Goal: Transaction & Acquisition: Purchase product/service

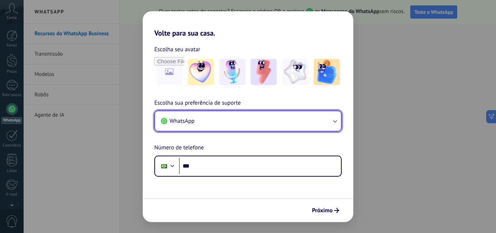
click at [266, 131] on button "WhatsApp" at bounding box center [248, 121] width 186 height 20
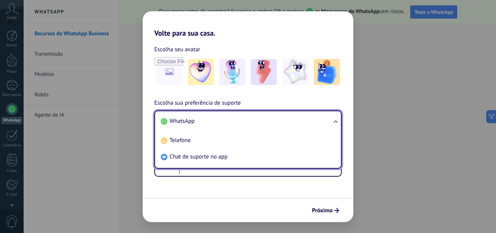
click at [199, 121] on li "WhatsApp" at bounding box center [246, 121] width 177 height 16
click at [188, 119] on font "WhatsApp" at bounding box center [181, 120] width 25 height 7
click at [185, 197] on form "Escolha seu avatar Escolha sua preferência de suporte WhatsApp WhatsApp Telefon…" at bounding box center [248, 129] width 210 height 184
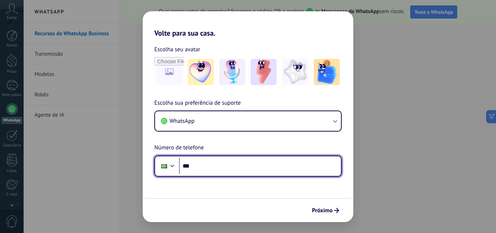
click at [207, 162] on input "***" at bounding box center [260, 165] width 162 height 17
type input "**********"
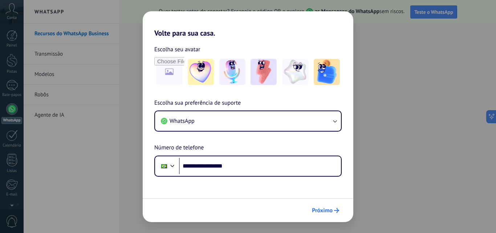
click at [320, 207] on font "Próximo" at bounding box center [322, 209] width 21 height 7
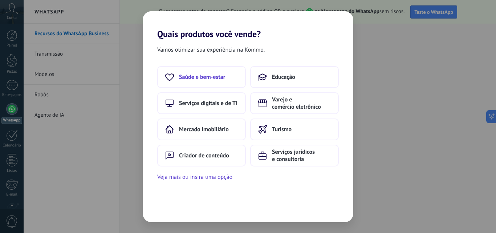
click at [202, 76] on font "Saúde e bem-estar" at bounding box center [202, 76] width 46 height 7
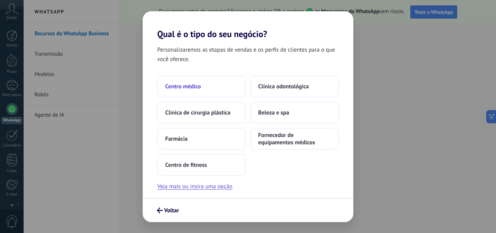
click at [202, 92] on button "Centro médico" at bounding box center [201, 86] width 89 height 22
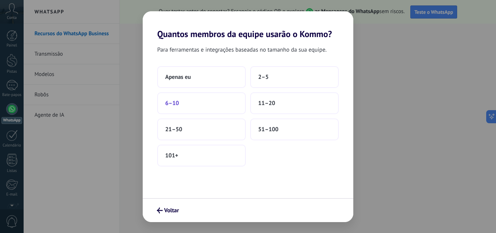
click at [201, 100] on button "6–10" at bounding box center [201, 103] width 89 height 22
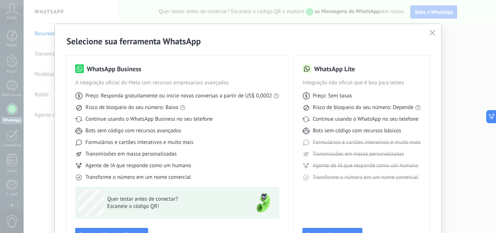
click at [427, 29] on button "button" at bounding box center [431, 33] width 9 height 10
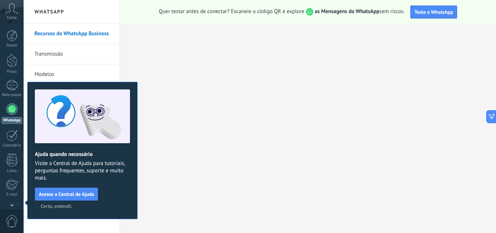
click at [62, 206] on font "Certo, entendi." at bounding box center [57, 205] width 32 height 7
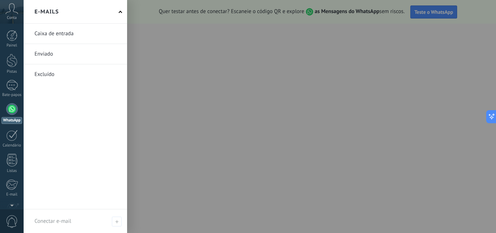
click at [478, 92] on div at bounding box center [272, 116] width 496 height 233
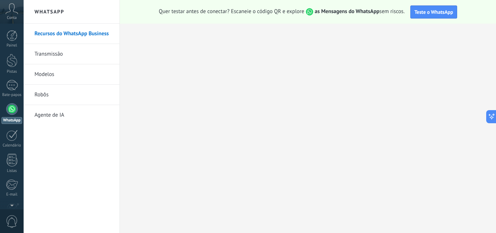
click at [14, 13] on icon at bounding box center [11, 8] width 13 height 11
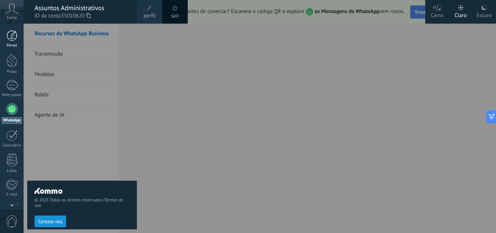
click at [20, 37] on link "Painel" at bounding box center [12, 39] width 24 height 18
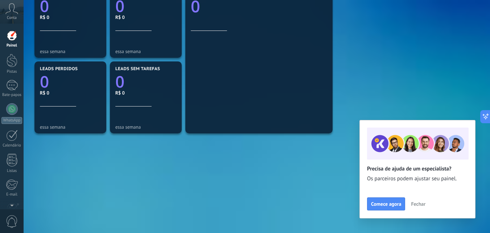
scroll to position [41, 0]
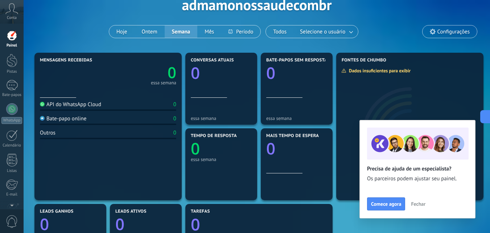
click at [438, 30] on font "Configurações" at bounding box center [453, 31] width 32 height 7
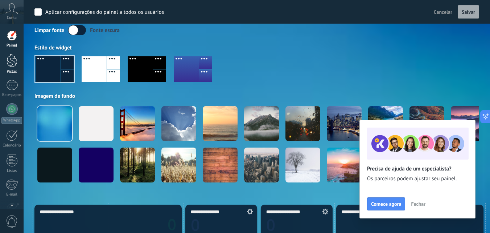
click at [16, 59] on div at bounding box center [12, 60] width 11 height 13
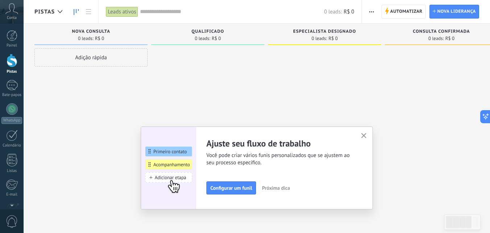
click at [367, 132] on button "button" at bounding box center [363, 136] width 9 height 10
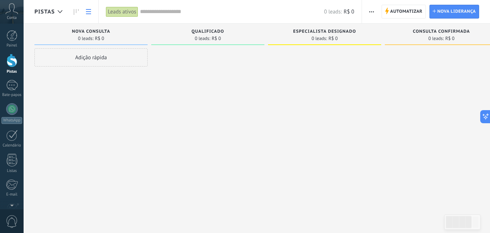
click at [86, 12] on icon at bounding box center [88, 11] width 5 height 5
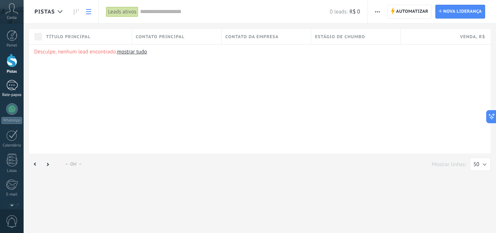
click at [12, 90] on link "Bate-papos" at bounding box center [12, 88] width 24 height 17
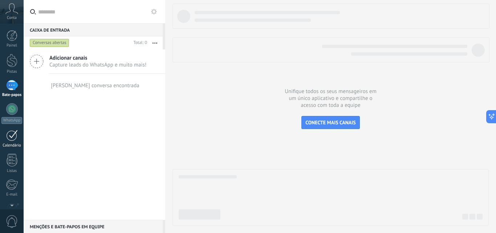
click at [13, 144] on font "Calendário" at bounding box center [12, 145] width 18 height 5
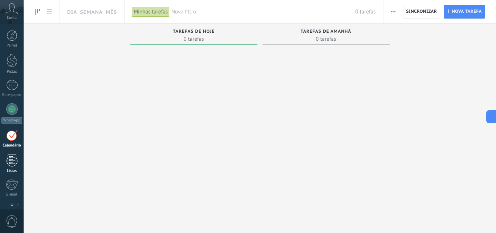
click at [11, 157] on div at bounding box center [12, 159] width 11 height 13
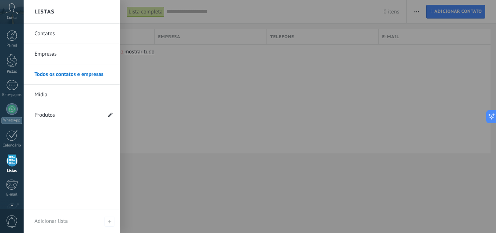
click at [111, 112] on span at bounding box center [110, 114] width 4 height 7
click at [66, 114] on input "*********" at bounding box center [67, 115] width 67 height 12
click at [111, 115] on icon at bounding box center [109, 115] width 8 height 4
click at [59, 115] on link "Produtos" at bounding box center [67, 115] width 67 height 20
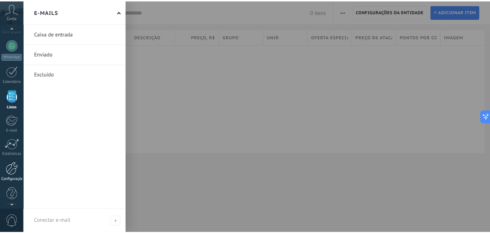
scroll to position [69, 0]
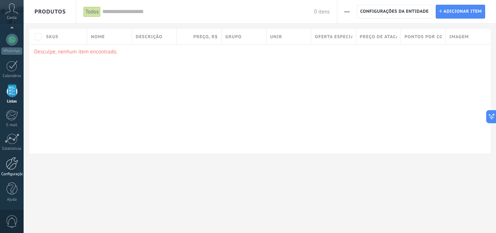
click at [7, 167] on div at bounding box center [12, 163] width 12 height 13
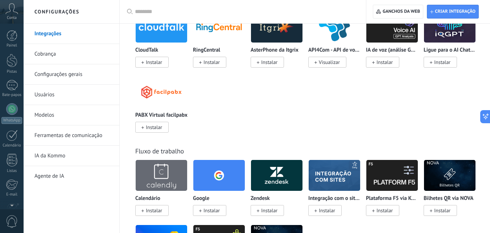
scroll to position [69, 0]
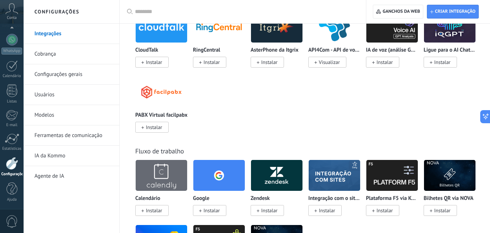
click at [58, 54] on link "Cobrança" at bounding box center [73, 54] width 78 height 20
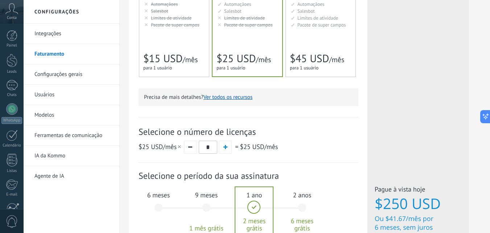
scroll to position [181, 0]
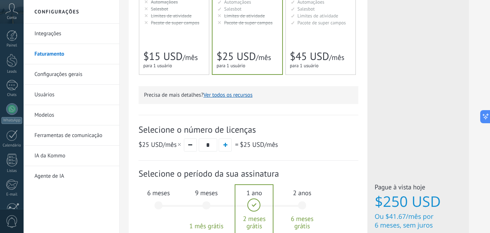
drag, startPoint x: 213, startPoint y: 144, endPoint x: 198, endPoint y: 144, distance: 15.2
click at [198, 144] on div "$25 USD /mês * = $25 USD /mês" at bounding box center [249, 144] width 220 height 13
type input "*"
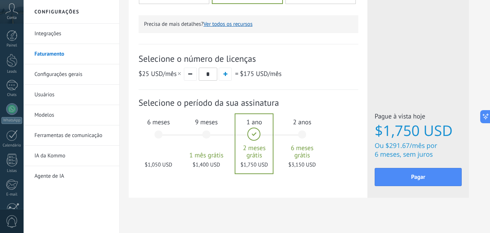
scroll to position [254, 0]
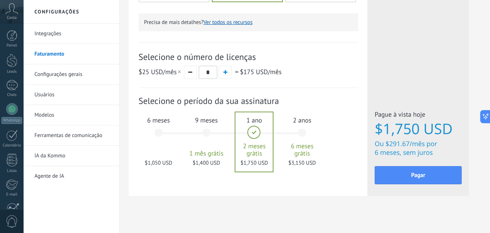
click at [173, 135] on div "6 meses $1,050 USD" at bounding box center [158, 135] width 39 height 51
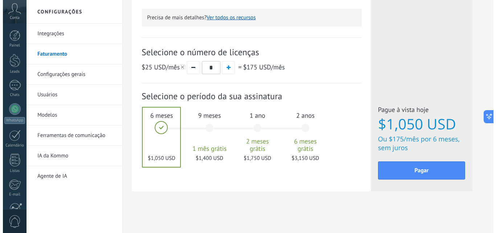
scroll to position [259, 0]
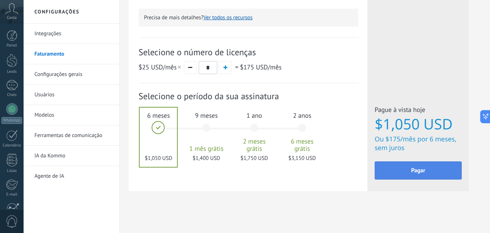
click at [433, 174] on button "Pagar" at bounding box center [418, 170] width 87 height 18
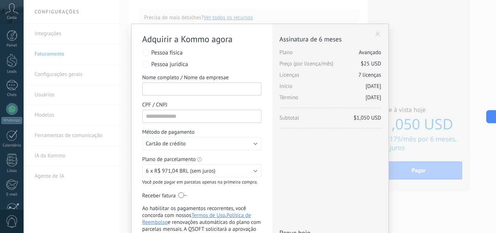
click at [177, 89] on input "Nome completo / Nome da empresae" at bounding box center [201, 88] width 119 height 13
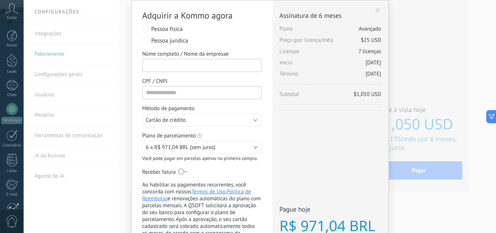
scroll to position [36, 0]
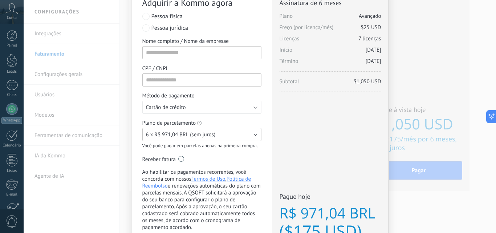
click at [230, 137] on button "6 x R$ 971,04 BRL (sem juros)" at bounding box center [201, 134] width 119 height 13
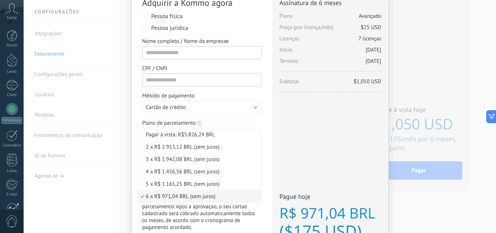
scroll to position [30, 0]
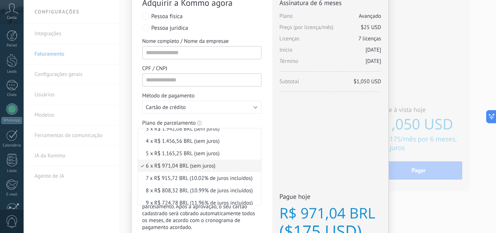
click at [226, 166] on span "6 x R$ 971,04 BRL (sem juros)" at bounding box center [198, 165] width 121 height 7
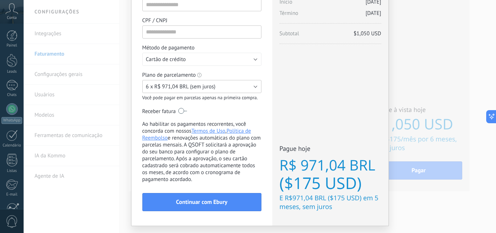
scroll to position [101, 0]
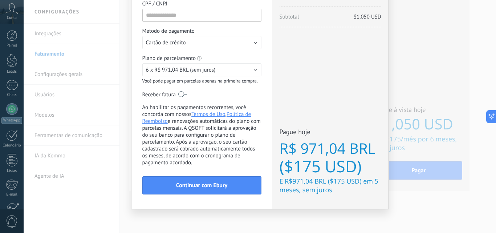
drag, startPoint x: 179, startPoint y: 96, endPoint x: 185, endPoint y: 96, distance: 6.2
click at [185, 96] on label at bounding box center [182, 94] width 9 height 12
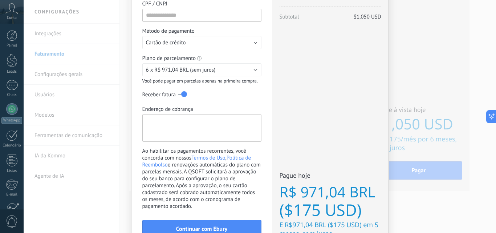
click at [213, 124] on textarea "Endereço de cobrança" at bounding box center [201, 128] width 119 height 28
click at [185, 129] on textarea "Endereço de cobrança" at bounding box center [201, 128] width 119 height 28
paste textarea "**********"
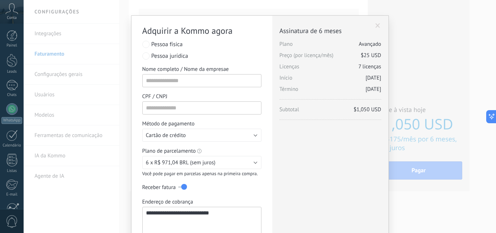
scroll to position [0, 0]
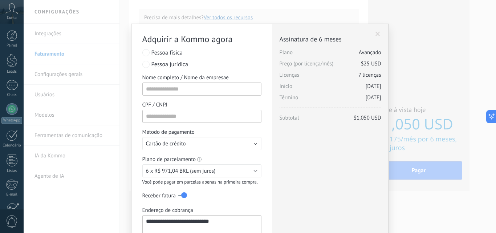
type textarea "**********"
click at [170, 88] on input "Nome completo / Nome da empresae" at bounding box center [201, 88] width 119 height 13
type input "*"
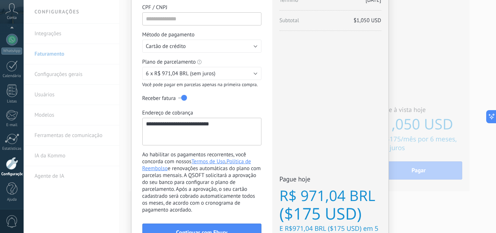
scroll to position [109, 0]
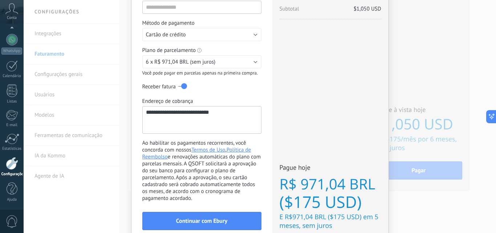
type input "*******"
click at [242, 115] on textarea "**********" at bounding box center [201, 120] width 119 height 28
type textarea "**********"
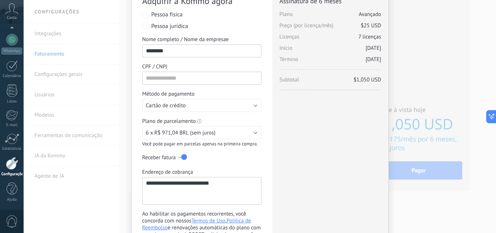
scroll to position [36, 0]
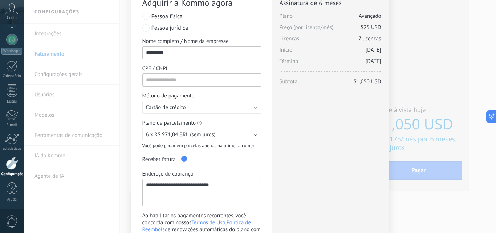
drag, startPoint x: 183, startPoint y: 158, endPoint x: 176, endPoint y: 159, distance: 7.7
click at [176, 159] on div "Receber fatura" at bounding box center [201, 159] width 119 height 7
click at [204, 53] on input "*******" at bounding box center [201, 52] width 119 height 13
type input "*******"
click at [175, 53] on input "*******" at bounding box center [201, 52] width 119 height 13
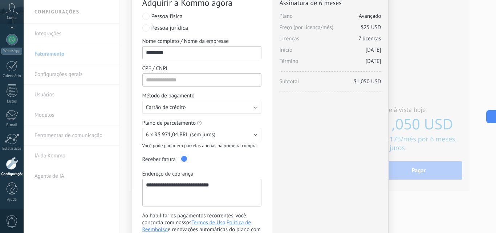
drag, startPoint x: 175, startPoint y: 53, endPoint x: 127, endPoint y: 53, distance: 47.5
click at [127, 53] on div "Adquirir a Kommo agora stripe PayPal Individual Payment by Payze PaySystem Paym…" at bounding box center [260, 116] width 472 height 233
paste input "text"
click at [192, 53] on input "Nome completo / Nome da empresae" at bounding box center [201, 52] width 119 height 13
paste input "**********"
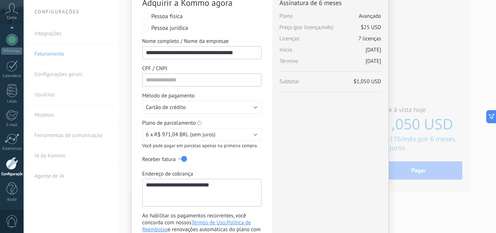
scroll to position [0, 5]
type input "**********"
click at [184, 85] on input "CPF / CNPJ" at bounding box center [201, 79] width 119 height 13
type input "**********"
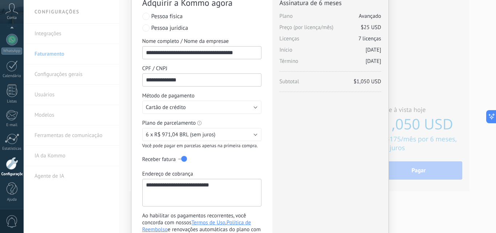
click at [189, 75] on input "**********" at bounding box center [201, 79] width 119 height 13
drag, startPoint x: 192, startPoint y: 79, endPoint x: 78, endPoint y: 79, distance: 114.6
click at [78, 79] on div "**********" at bounding box center [260, 116] width 472 height 233
paste input "****"
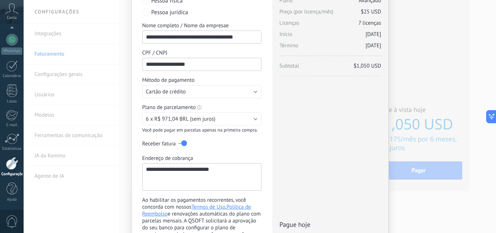
scroll to position [36, 0]
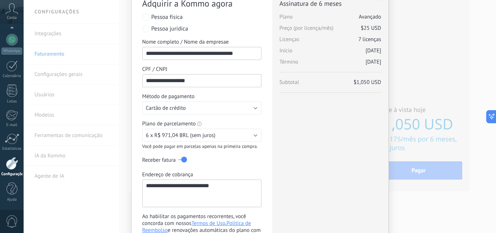
type input "**********"
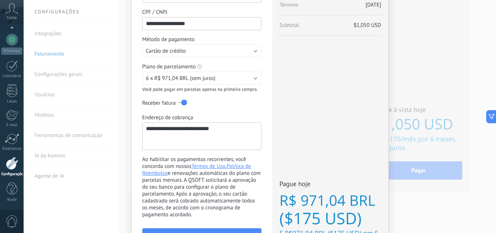
scroll to position [109, 0]
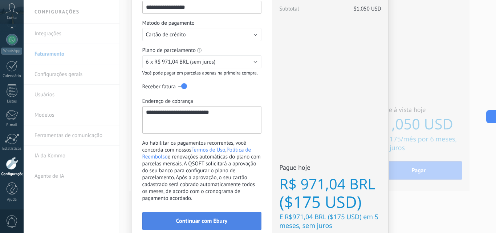
click at [202, 215] on button "Continuar com Ebury" at bounding box center [201, 220] width 119 height 18
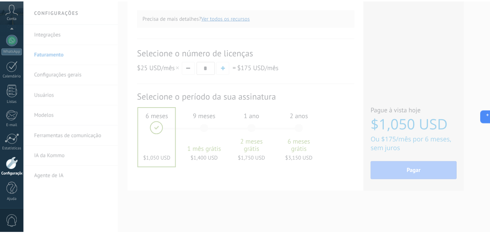
scroll to position [0, 0]
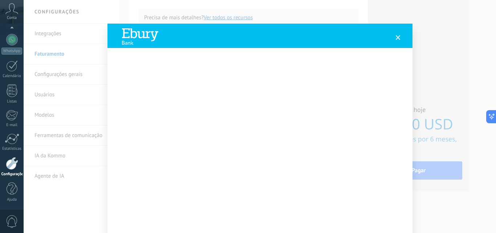
click at [395, 36] on span at bounding box center [397, 37] width 5 height 5
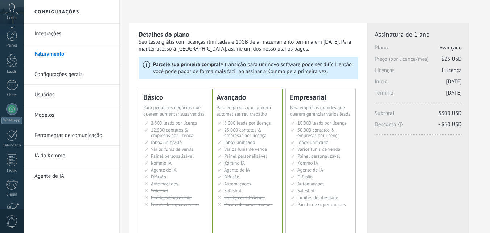
scroll to position [69, 0]
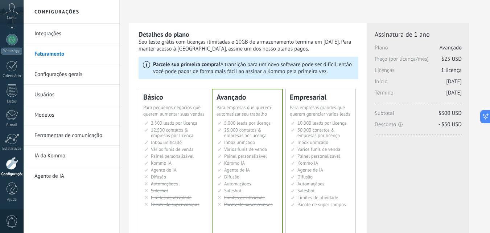
click at [15, 15] on div "Conta" at bounding box center [12, 12] width 24 height 24
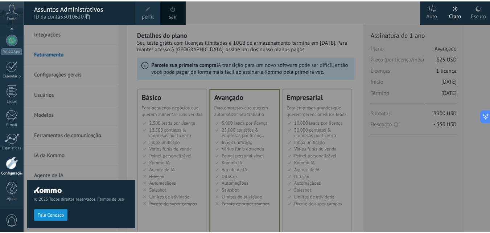
scroll to position [0, 0]
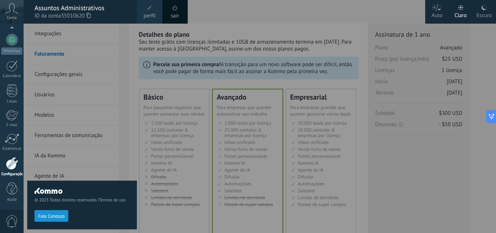
click at [420, 192] on div at bounding box center [272, 116] width 496 height 233
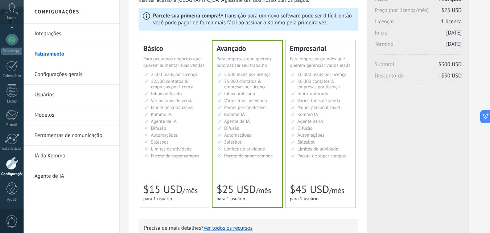
scroll to position [218, 0]
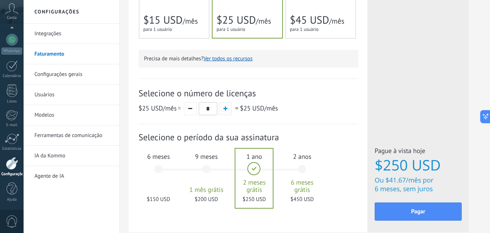
click at [225, 111] on button "button" at bounding box center [225, 108] width 13 height 13
drag, startPoint x: 214, startPoint y: 109, endPoint x: 196, endPoint y: 110, distance: 17.8
click at [196, 110] on div "$25 USD /mês * = $50 USD /mês" at bounding box center [249, 108] width 220 height 13
type input "*"
click at [159, 176] on div "6 meses $1,050 USD" at bounding box center [158, 172] width 39 height 51
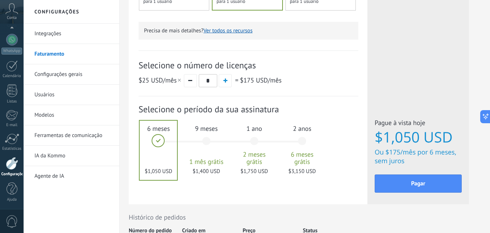
scroll to position [312, 0]
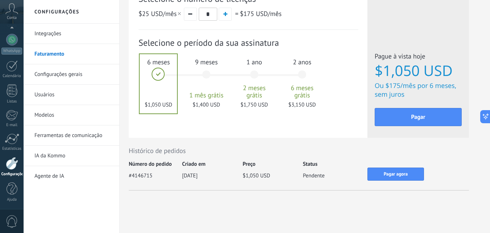
click at [55, 50] on link "Faturamento" at bounding box center [73, 54] width 78 height 20
click at [57, 34] on link "Integrações" at bounding box center [73, 34] width 78 height 20
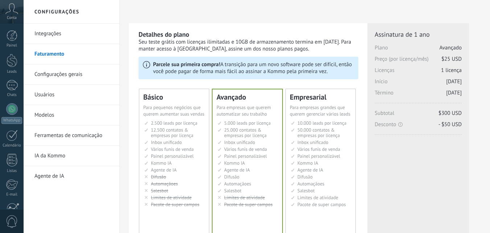
click at [53, 36] on link "Integrações" at bounding box center [73, 34] width 78 height 20
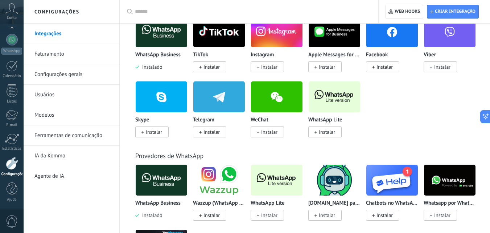
scroll to position [36, 0]
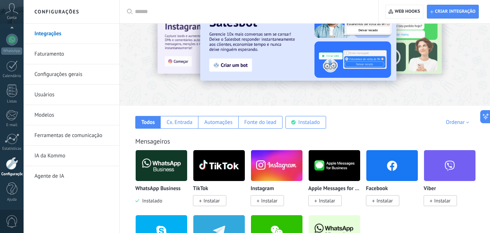
click at [54, 50] on link "Faturamento" at bounding box center [73, 54] width 78 height 20
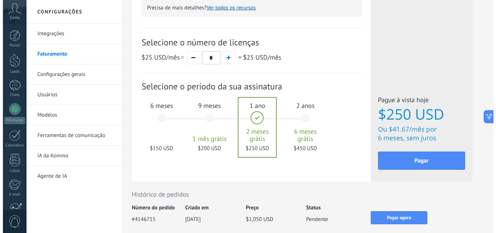
scroll to position [312, 0]
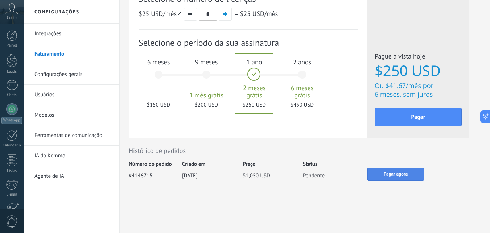
click at [375, 175] on button "Pagar agora" at bounding box center [395, 173] width 57 height 13
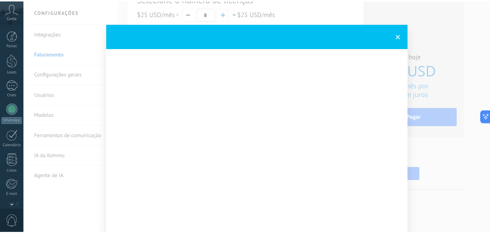
scroll to position [69, 0]
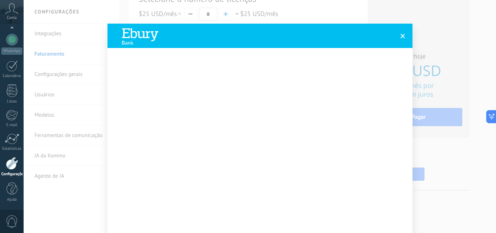
click at [400, 34] on span at bounding box center [402, 35] width 5 height 5
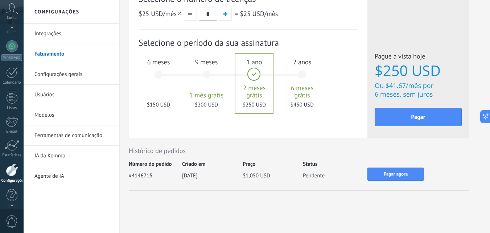
scroll to position [59, 0]
click at [9, 17] on span "Conta" at bounding box center [12, 18] width 10 height 5
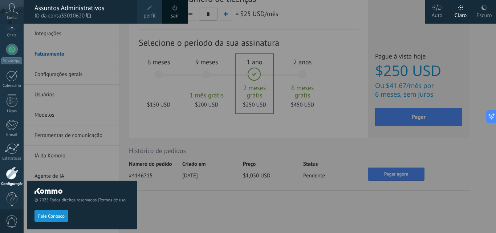
click at [64, 17] on span "35010620" at bounding box center [76, 16] width 30 height 8
click at [81, 9] on div "Assuntos Administrativos" at bounding box center [81, 8] width 95 height 8
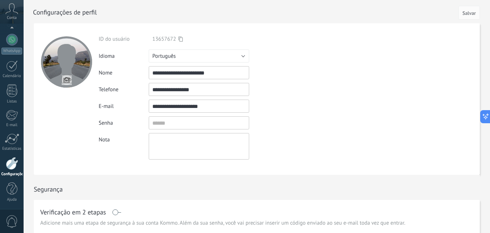
scroll to position [67, 0]
click at [15, 15] on div "Conta" at bounding box center [12, 12] width 24 height 24
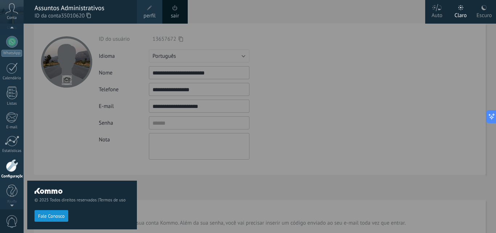
click at [91, 11] on div "Assuntos Administrativos" at bounding box center [81, 8] width 95 height 8
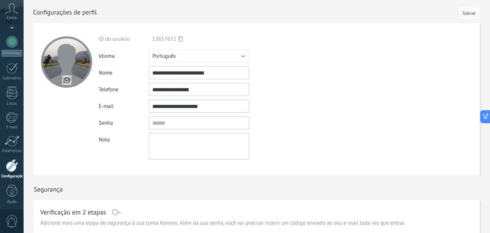
scroll to position [69, 0]
click at [14, 40] on div at bounding box center [12, 40] width 12 height 12
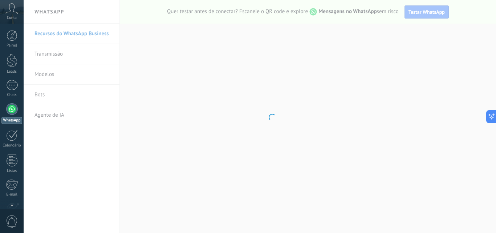
click at [14, 14] on div "Conta" at bounding box center [12, 12] width 24 height 24
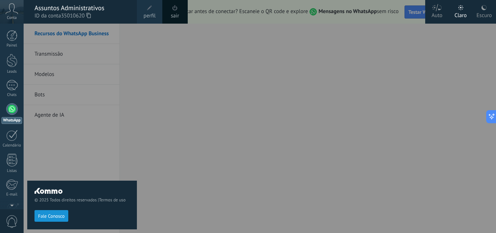
click at [154, 14] on span "perfil" at bounding box center [149, 16] width 12 height 8
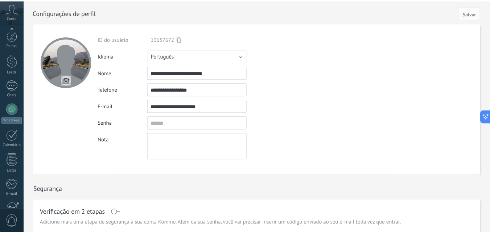
scroll to position [69, 0]
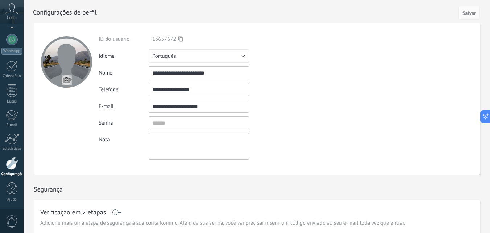
click at [17, 16] on div "Conta" at bounding box center [12, 12] width 24 height 24
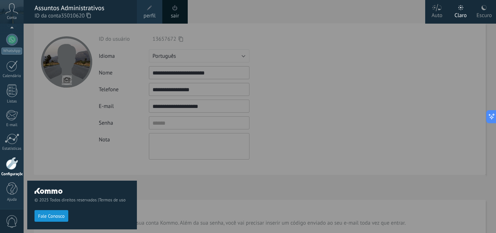
click at [179, 12] on link "sair" at bounding box center [175, 16] width 8 height 8
